Goal: Task Accomplishment & Management: Manage account settings

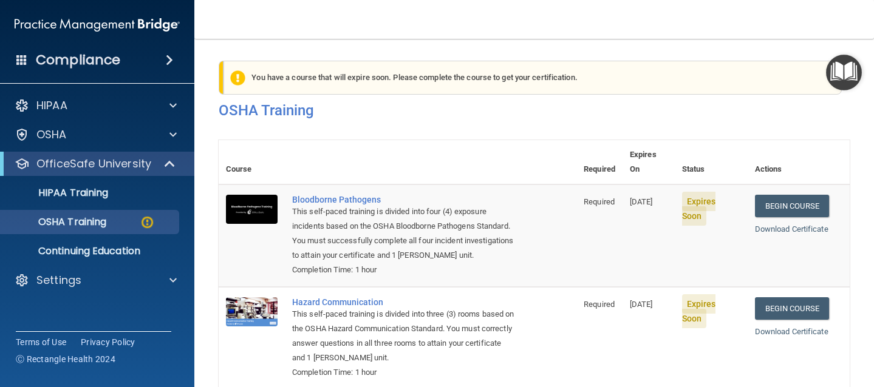
scroll to position [242, 0]
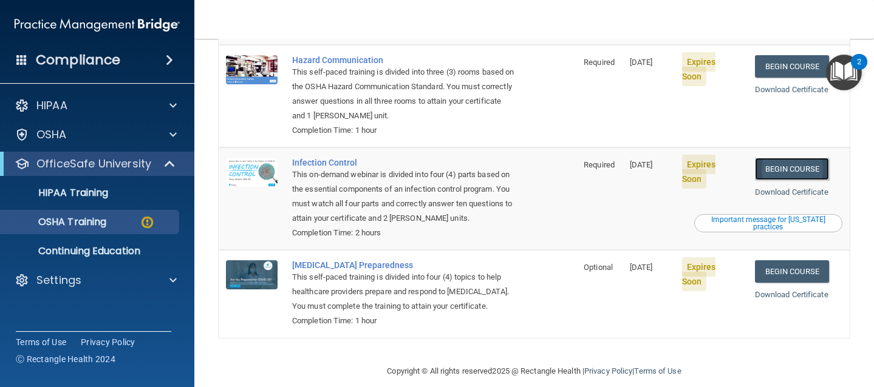
click at [780, 158] on link "Begin Course" at bounding box center [792, 169] width 74 height 22
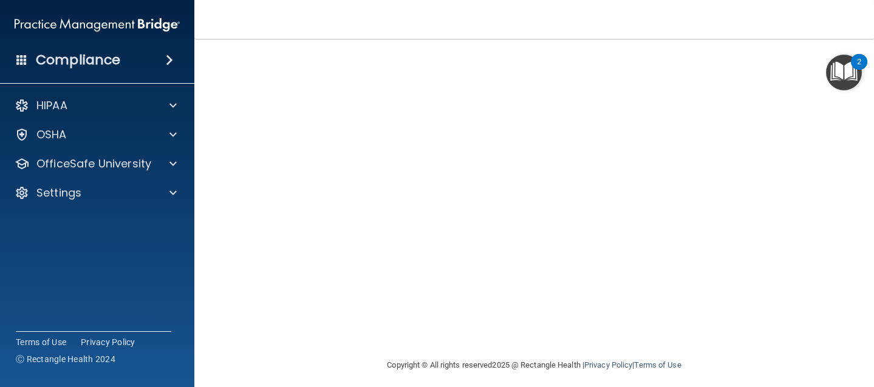
scroll to position [132, 0]
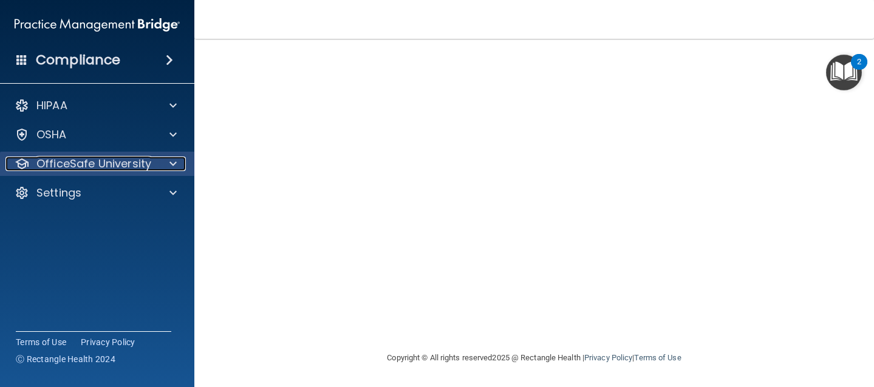
click at [76, 168] on p "OfficeSafe University" at bounding box center [93, 164] width 115 height 15
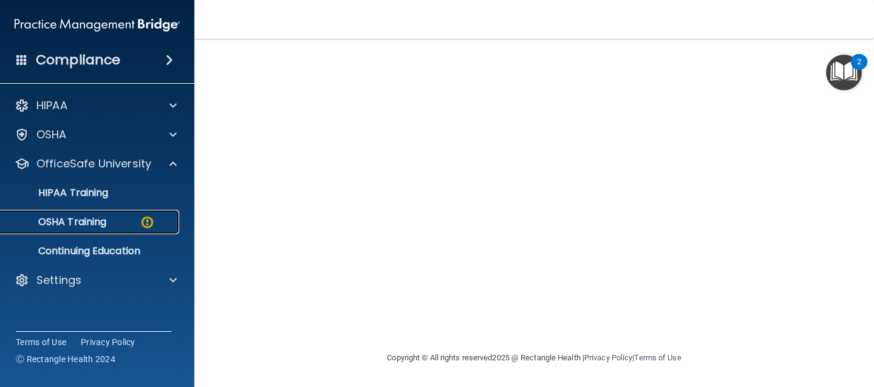
click at [86, 223] on p "OSHA Training" at bounding box center [57, 222] width 98 height 12
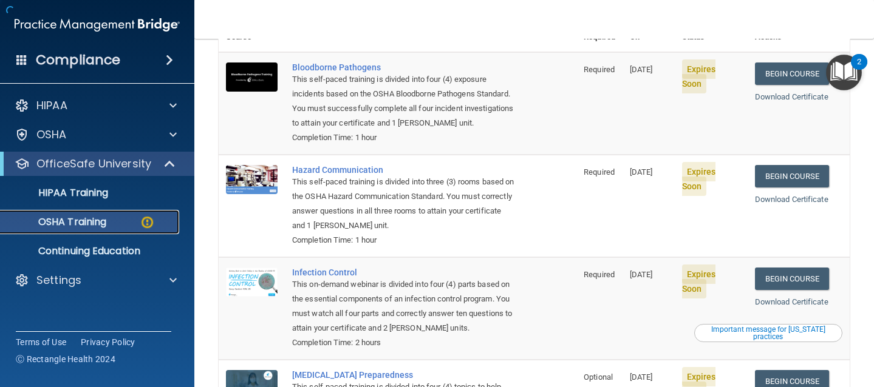
scroll to position [242, 0]
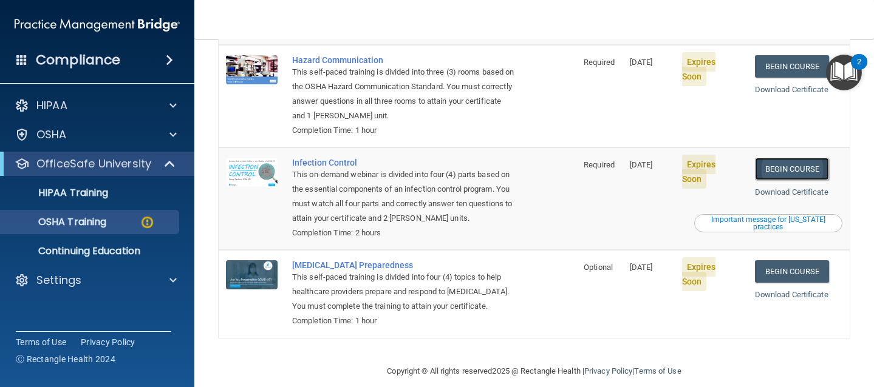
click at [789, 158] on link "Begin Course" at bounding box center [792, 169] width 74 height 22
click at [128, 159] on p "OfficeSafe University" at bounding box center [93, 164] width 115 height 15
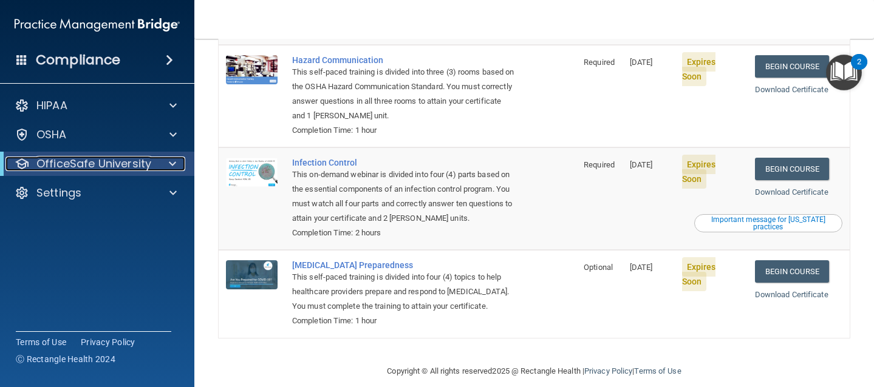
click at [128, 166] on p "OfficeSafe University" at bounding box center [93, 164] width 115 height 15
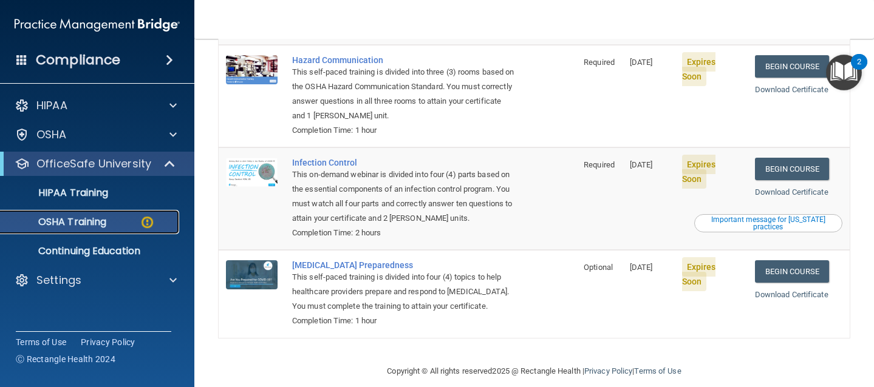
click at [93, 222] on p "OSHA Training" at bounding box center [57, 222] width 98 height 12
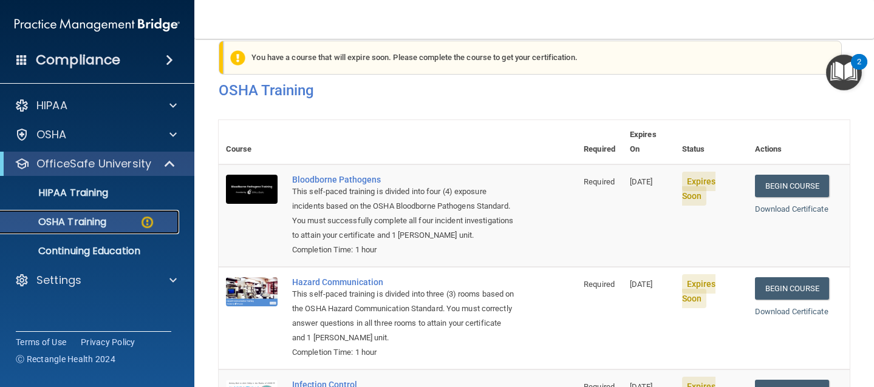
scroll to position [0, 0]
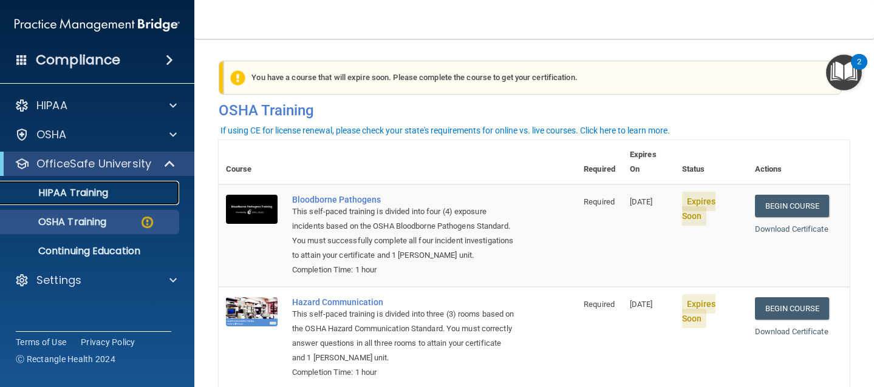
click at [100, 191] on p "HIPAA Training" at bounding box center [58, 193] width 100 height 12
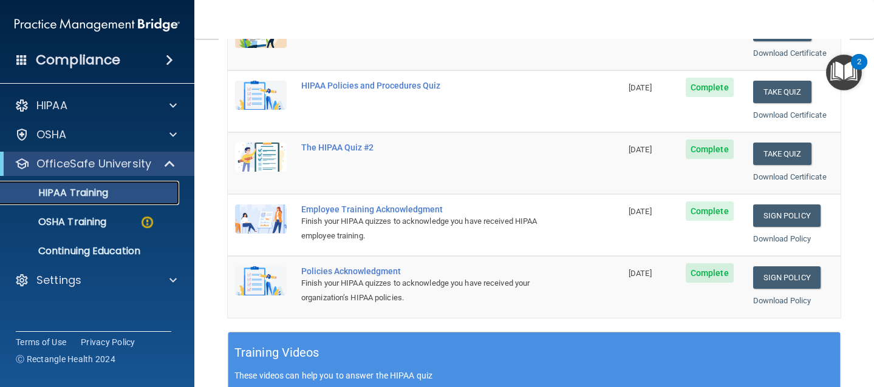
scroll to position [177, 0]
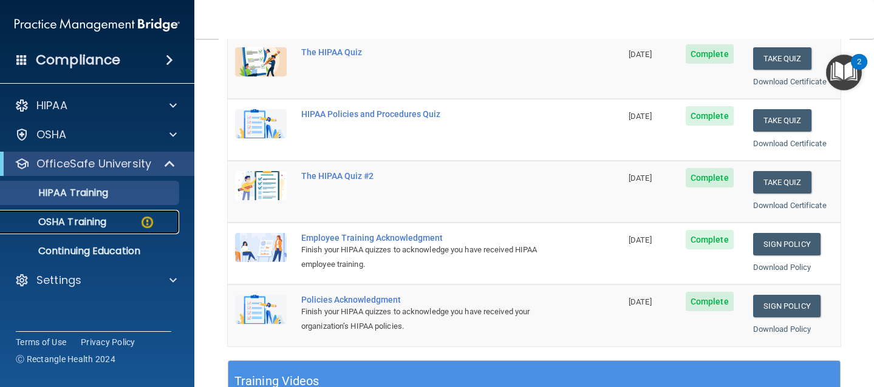
click at [64, 222] on p "OSHA Training" at bounding box center [57, 222] width 98 height 12
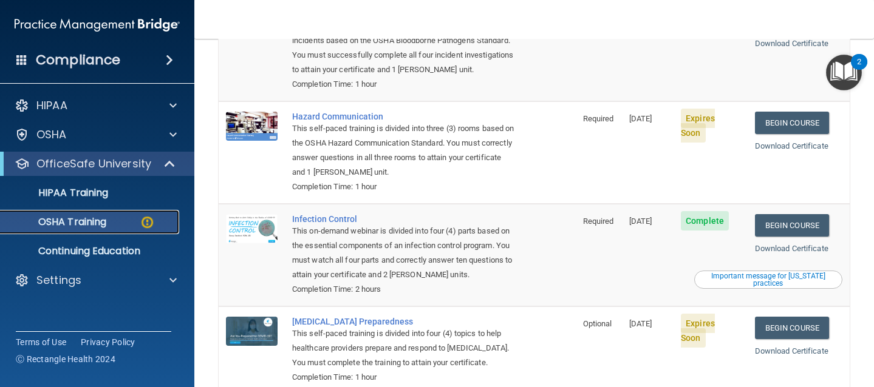
scroll to position [181, 0]
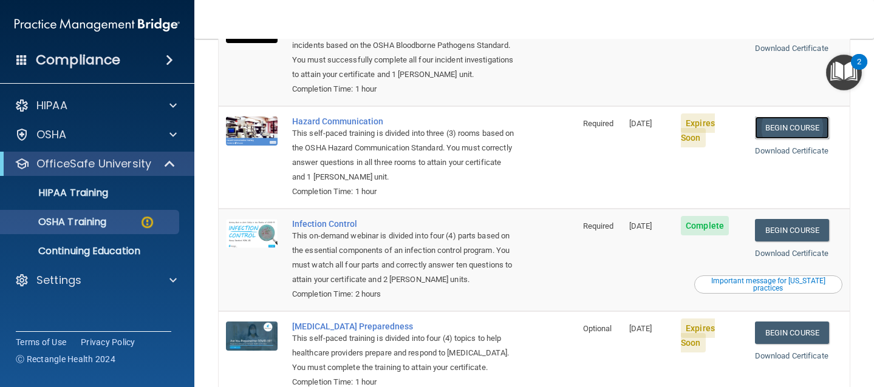
click at [777, 117] on link "Begin Course" at bounding box center [792, 128] width 74 height 22
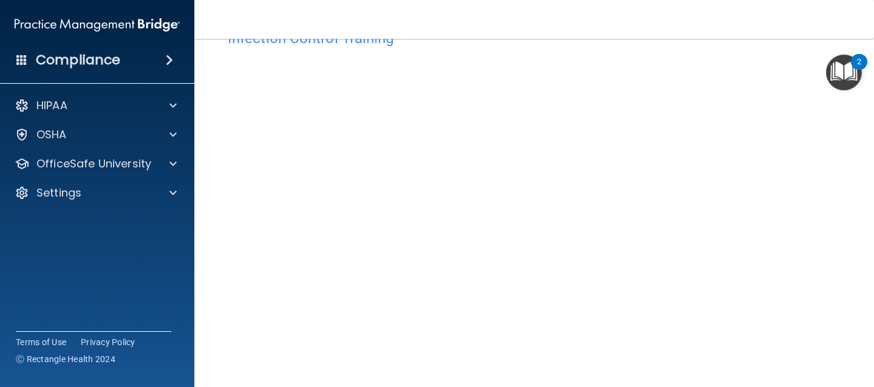
scroll to position [70, 0]
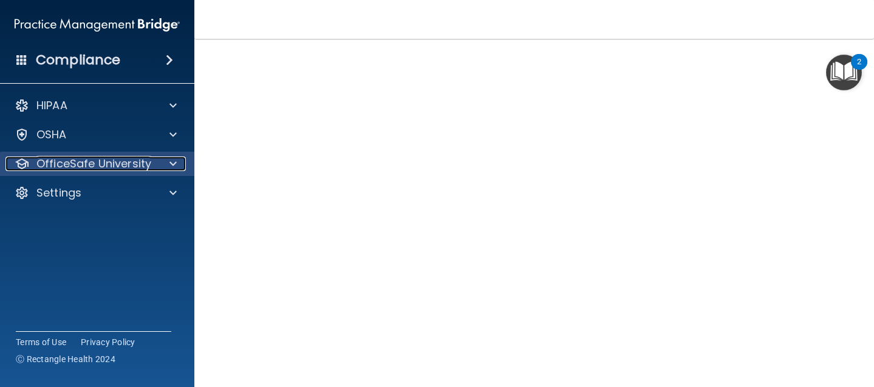
click at [120, 162] on p "OfficeSafe University" at bounding box center [93, 164] width 115 height 15
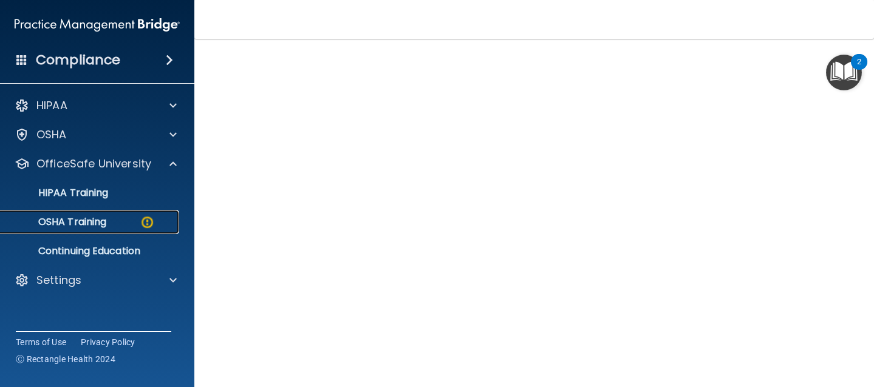
click at [105, 223] on p "OSHA Training" at bounding box center [57, 222] width 98 height 12
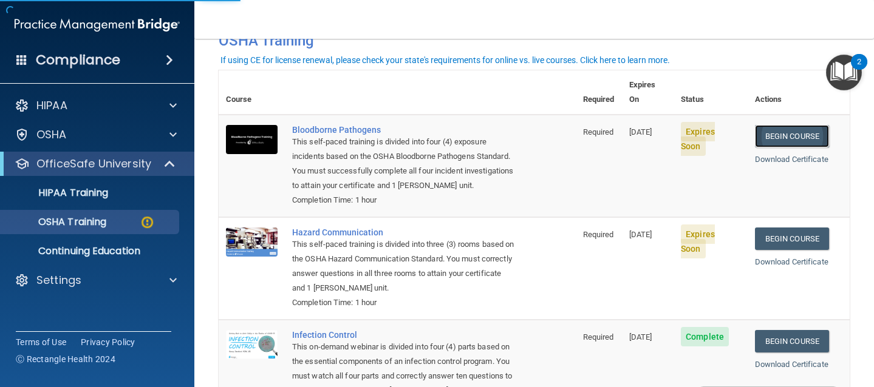
click at [779, 125] on link "Begin Course" at bounding box center [792, 136] width 74 height 22
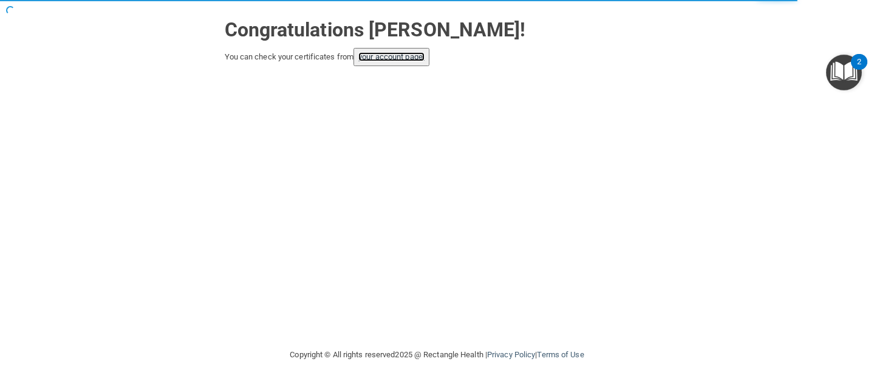
click at [395, 58] on link "your account page!" at bounding box center [391, 56] width 66 height 9
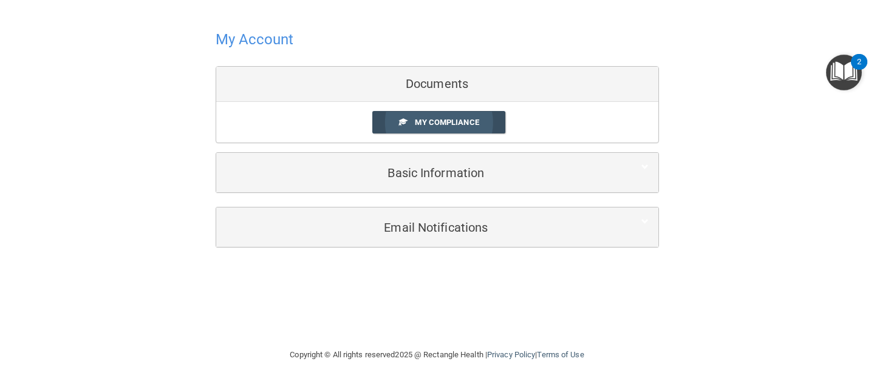
click at [430, 120] on span "My Compliance" at bounding box center [447, 122] width 64 height 9
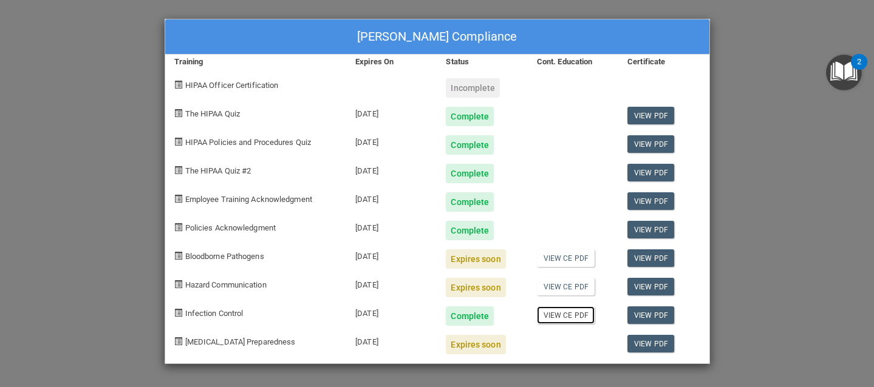
click at [562, 316] on link "View CE PDF" at bounding box center [566, 316] width 58 height 18
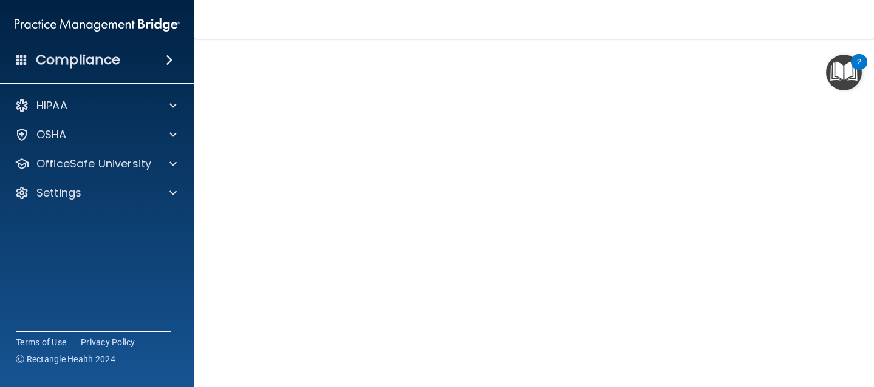
scroll to position [52, 0]
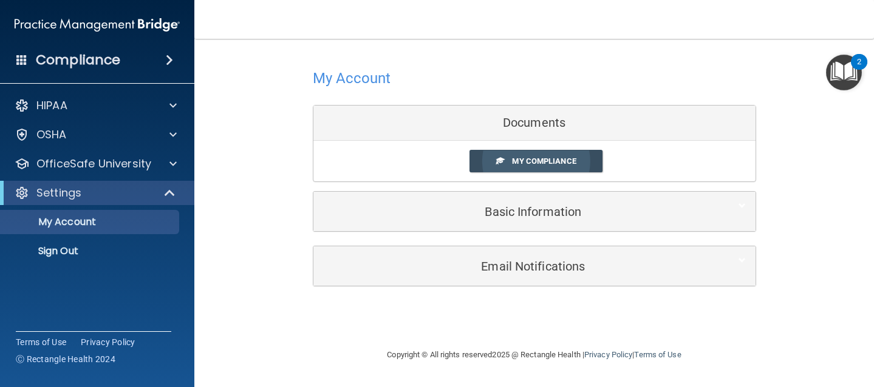
click at [536, 160] on span "My Compliance" at bounding box center [544, 161] width 64 height 9
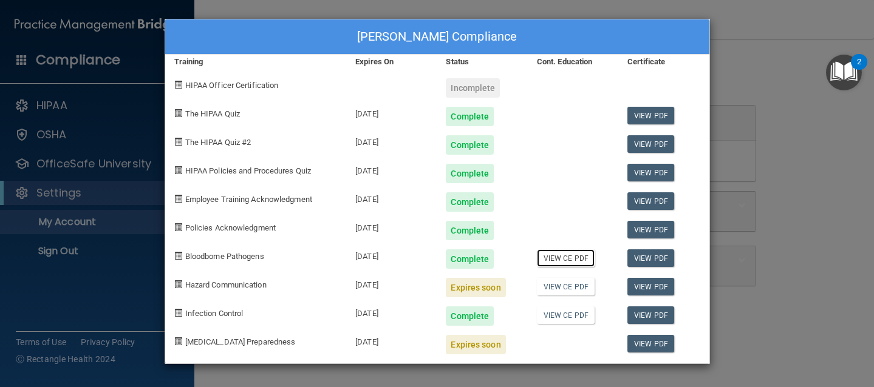
click at [568, 256] on link "View CE PDF" at bounding box center [566, 259] width 58 height 18
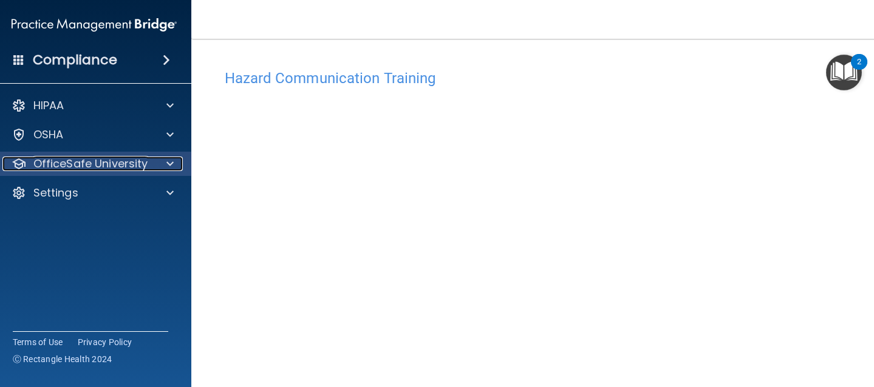
click at [133, 164] on p "OfficeSafe University" at bounding box center [90, 164] width 115 height 15
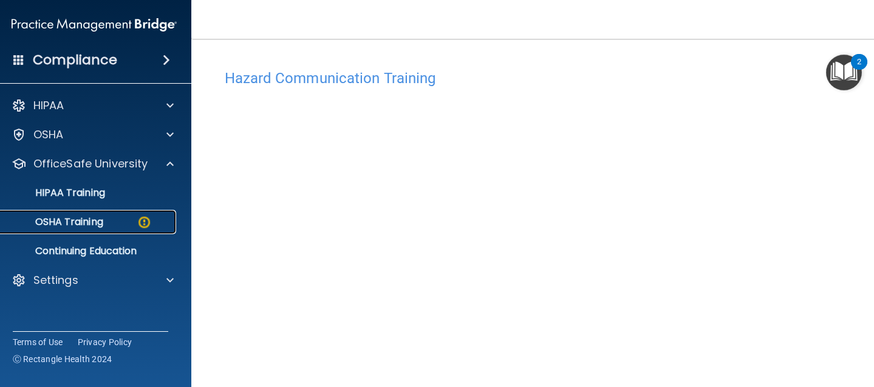
click at [98, 221] on p "OSHA Training" at bounding box center [54, 222] width 98 height 12
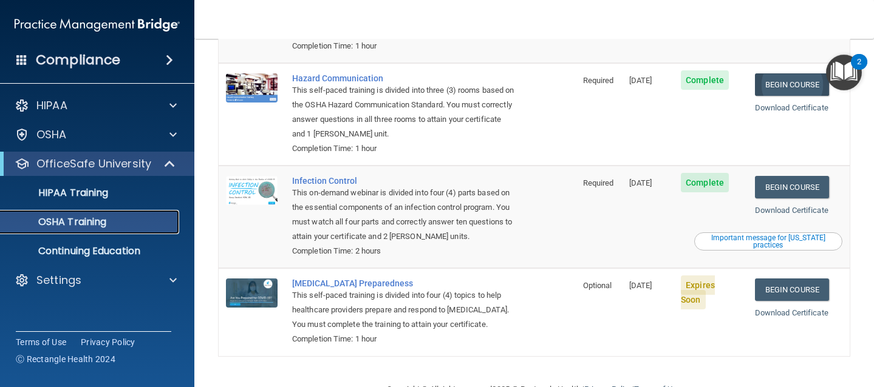
scroll to position [223, 0]
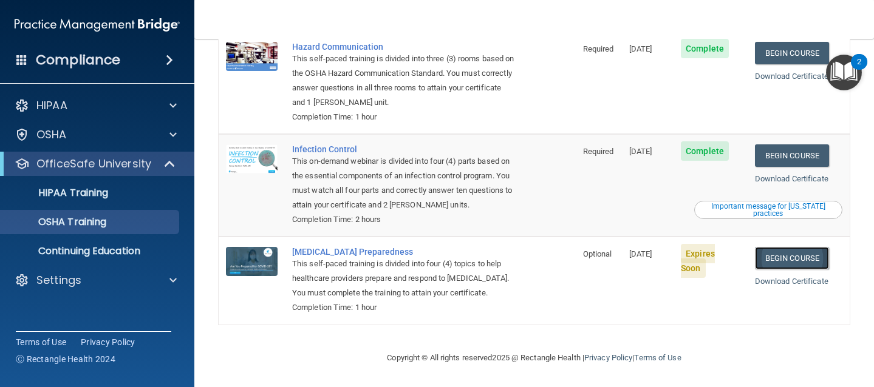
click at [780, 258] on link "Begin Course" at bounding box center [792, 258] width 74 height 22
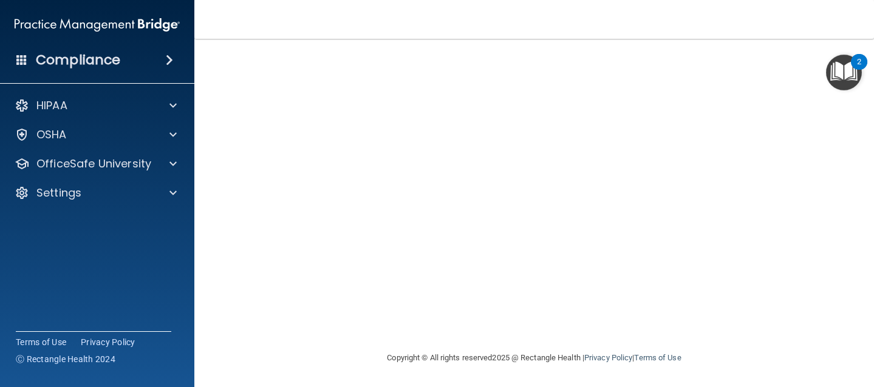
scroll to position [41, 0]
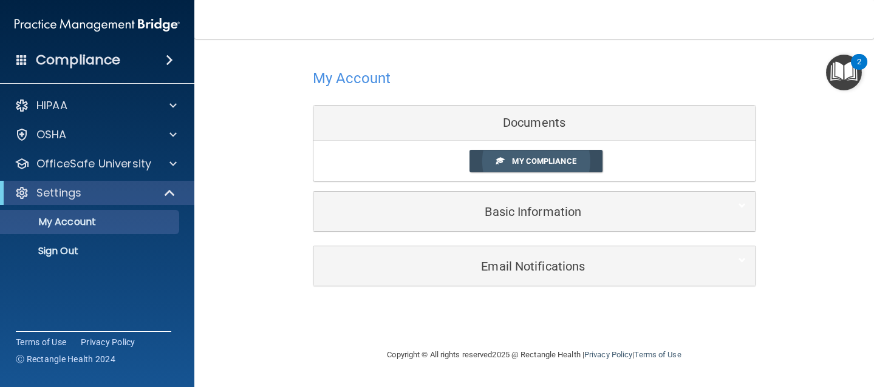
click at [547, 158] on span "My Compliance" at bounding box center [544, 161] width 64 height 9
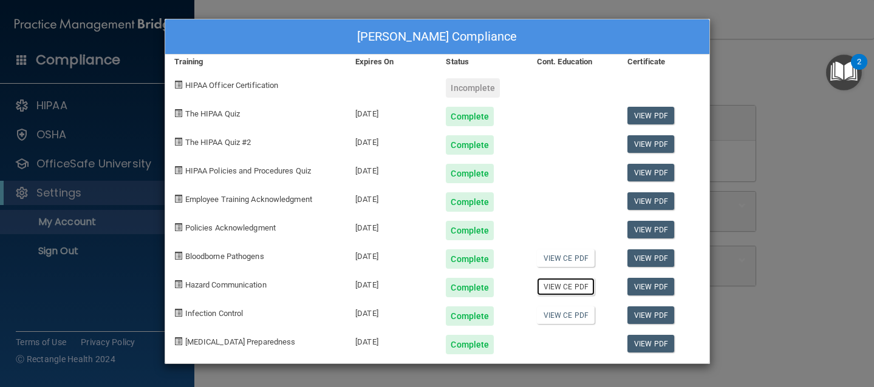
click at [564, 288] on link "View CE PDF" at bounding box center [566, 287] width 58 height 18
click at [650, 202] on link "View PDF" at bounding box center [650, 202] width 47 height 18
click at [650, 229] on link "View PDF" at bounding box center [650, 230] width 47 height 18
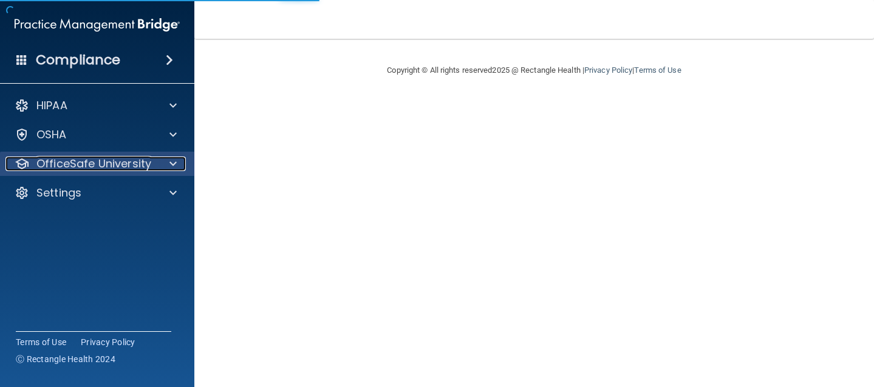
click at [137, 166] on p "OfficeSafe University" at bounding box center [93, 164] width 115 height 15
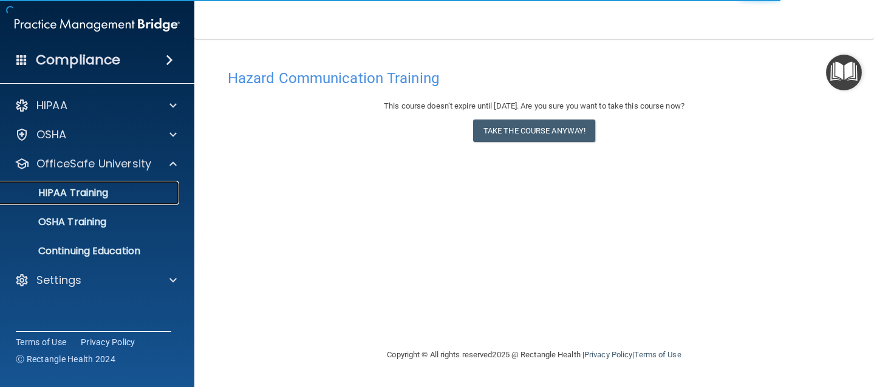
click at [92, 194] on p "HIPAA Training" at bounding box center [58, 193] width 100 height 12
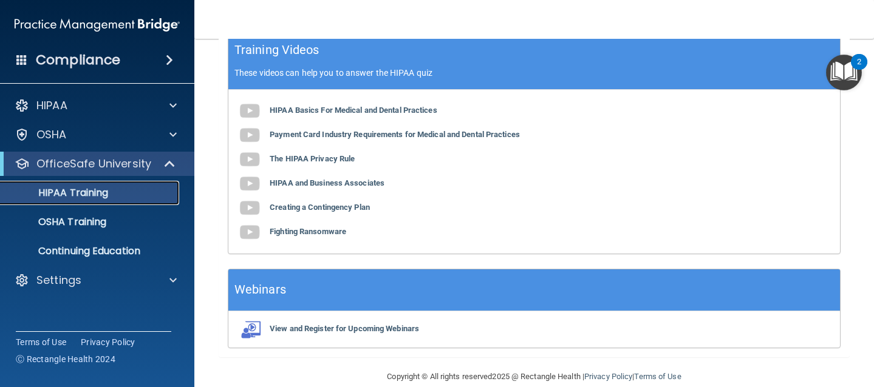
scroll to position [527, 0]
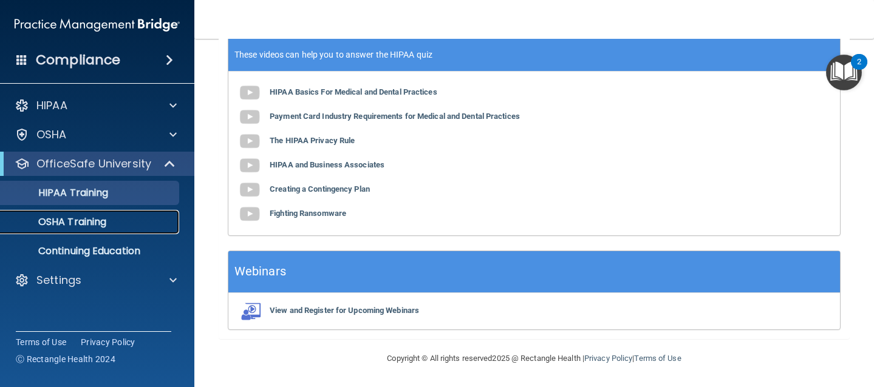
click at [77, 219] on p "OSHA Training" at bounding box center [57, 222] width 98 height 12
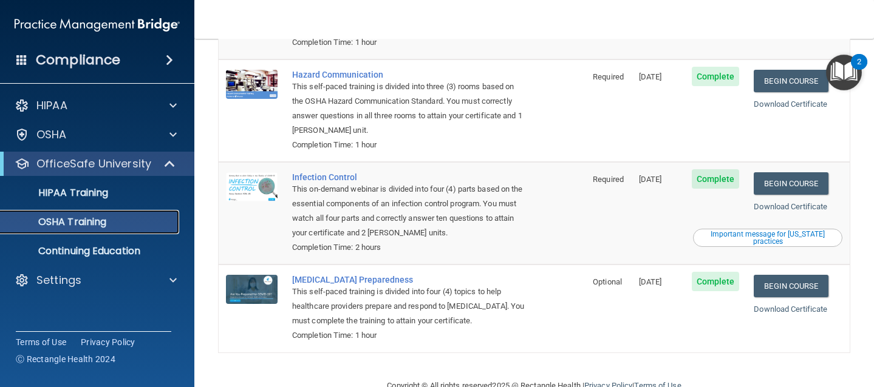
scroll to position [208, 0]
